Goal: Find specific page/section: Find specific page/section

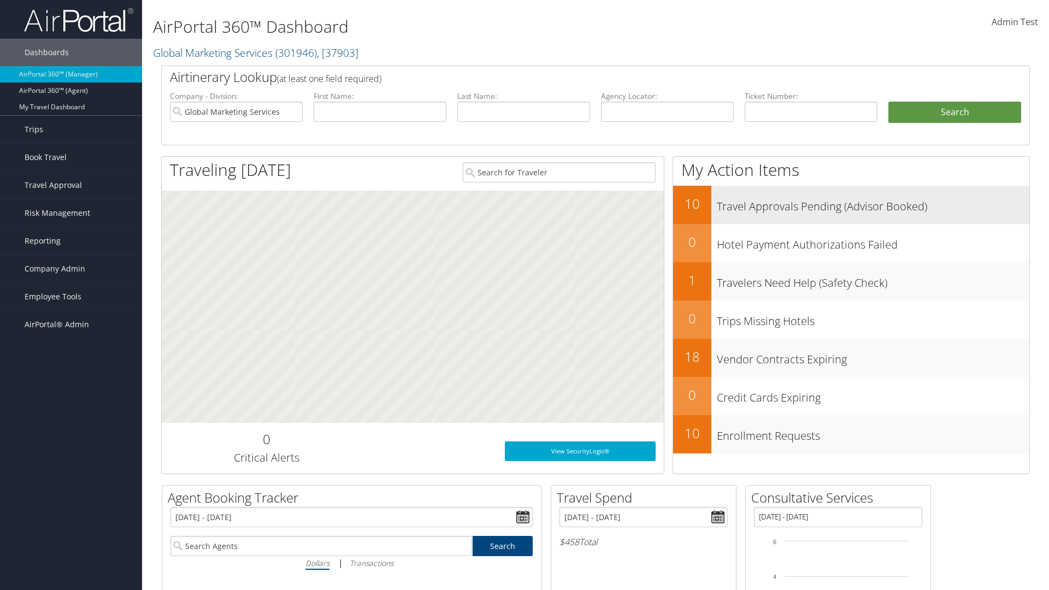
click at [873, 203] on h3 "Travel Approvals Pending (Advisor Booked)" at bounding box center [873, 203] width 313 height 21
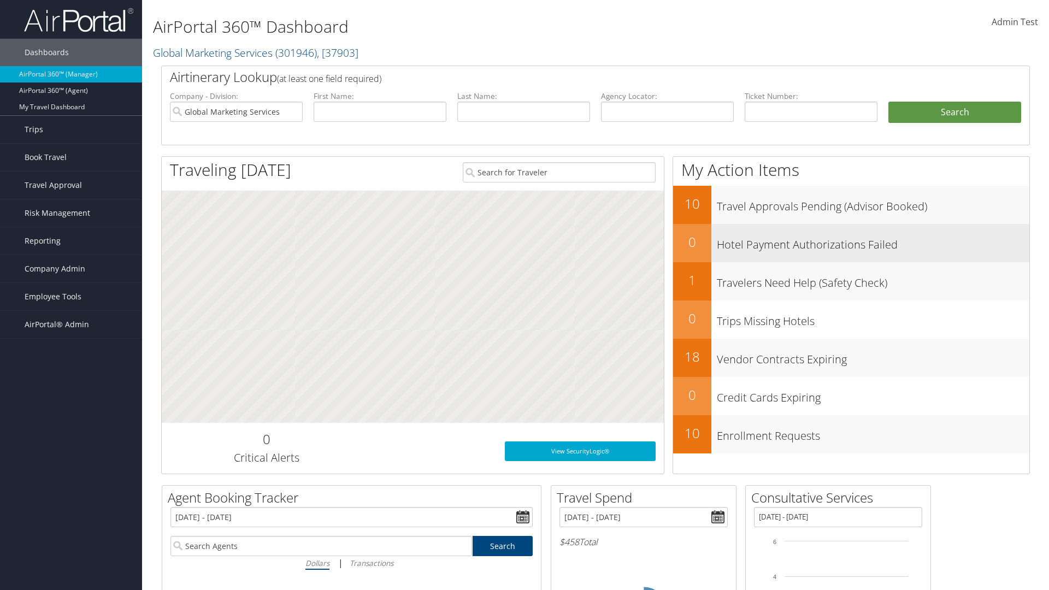
click at [873, 241] on h3 "Hotel Payment Authorizations Failed" at bounding box center [873, 242] width 313 height 21
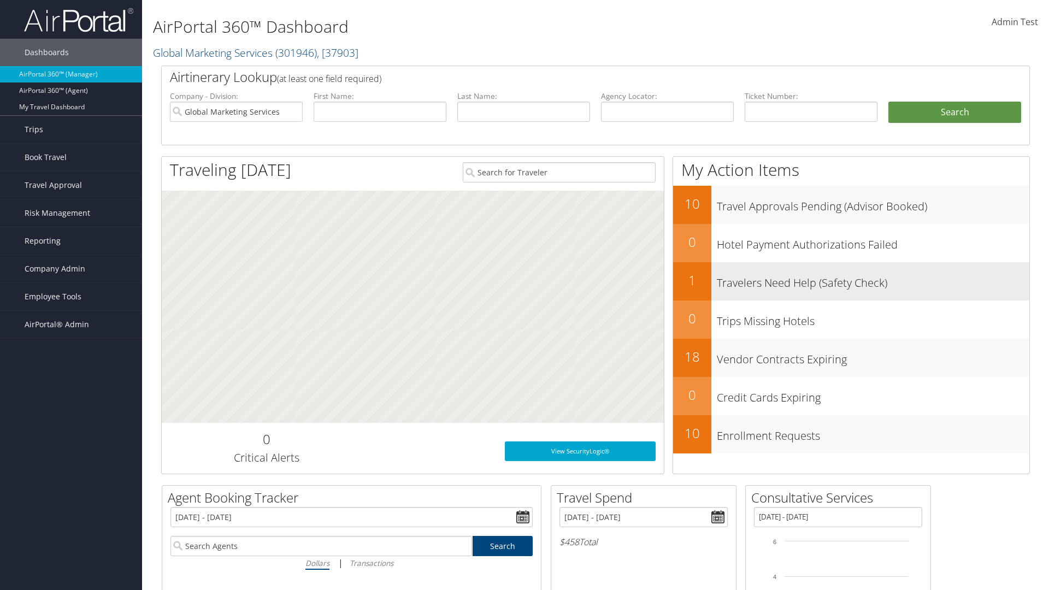
click at [873, 280] on h3 "Travelers Need Help (Safety Check)" at bounding box center [873, 280] width 313 height 21
